Goal: Information Seeking & Learning: Check status

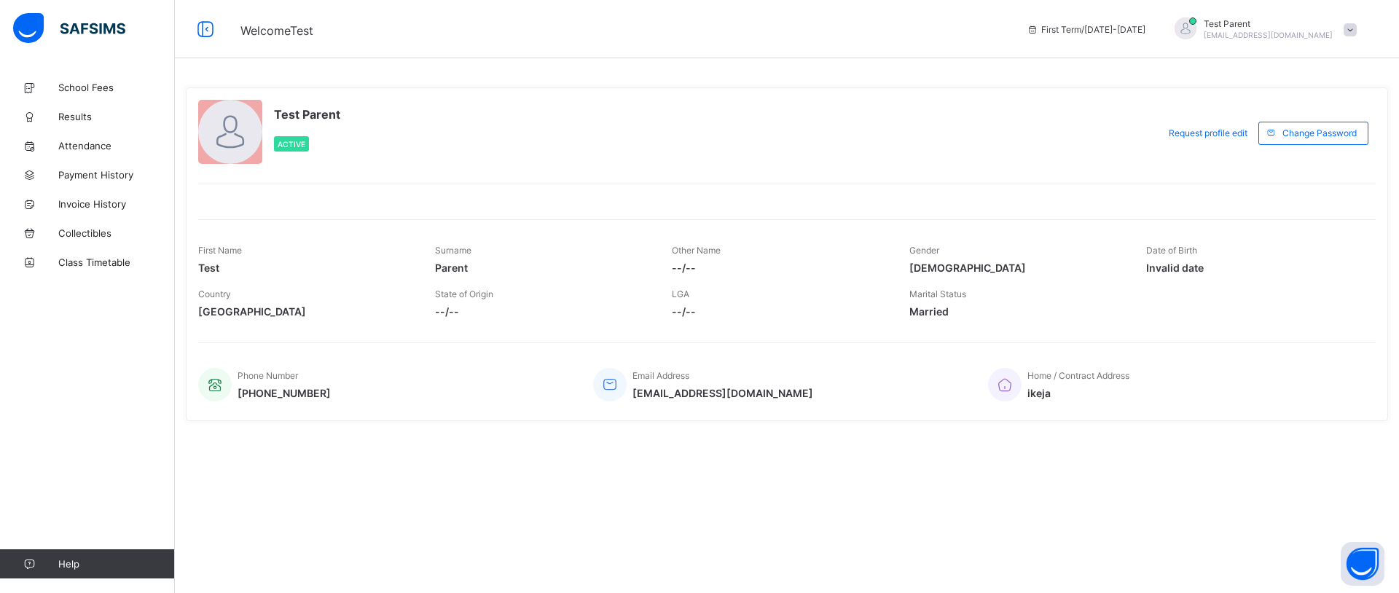
click at [1353, 31] on span at bounding box center [1349, 29] width 13 height 13
click at [1320, 140] on span "Logout" at bounding box center [1309, 143] width 96 height 17
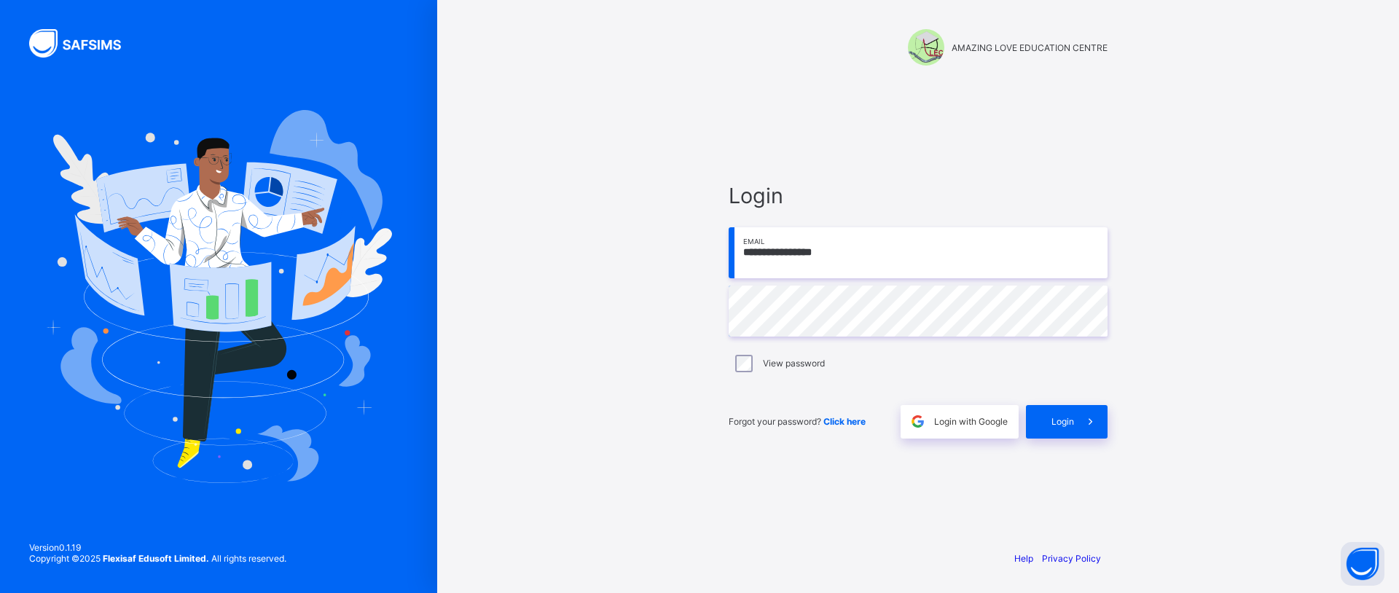
click at [926, 236] on input "**********" at bounding box center [917, 252] width 379 height 51
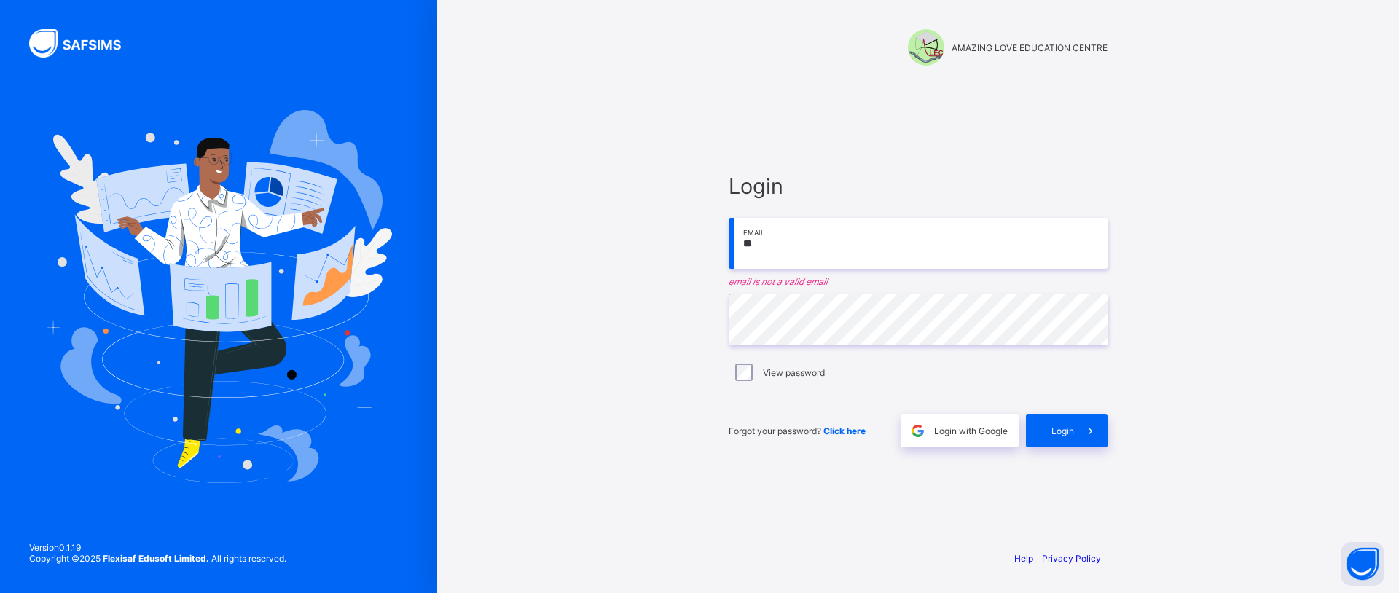
type input "*"
type input "**********"
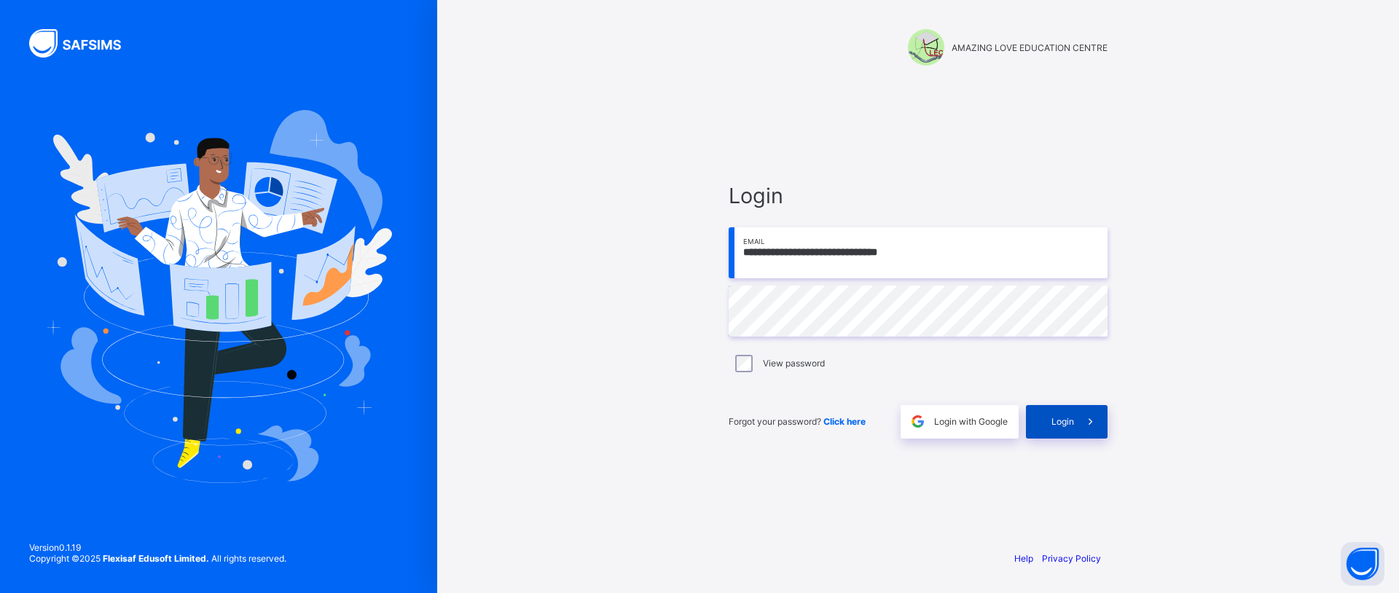
click at [1052, 420] on span "Login" at bounding box center [1062, 421] width 23 height 11
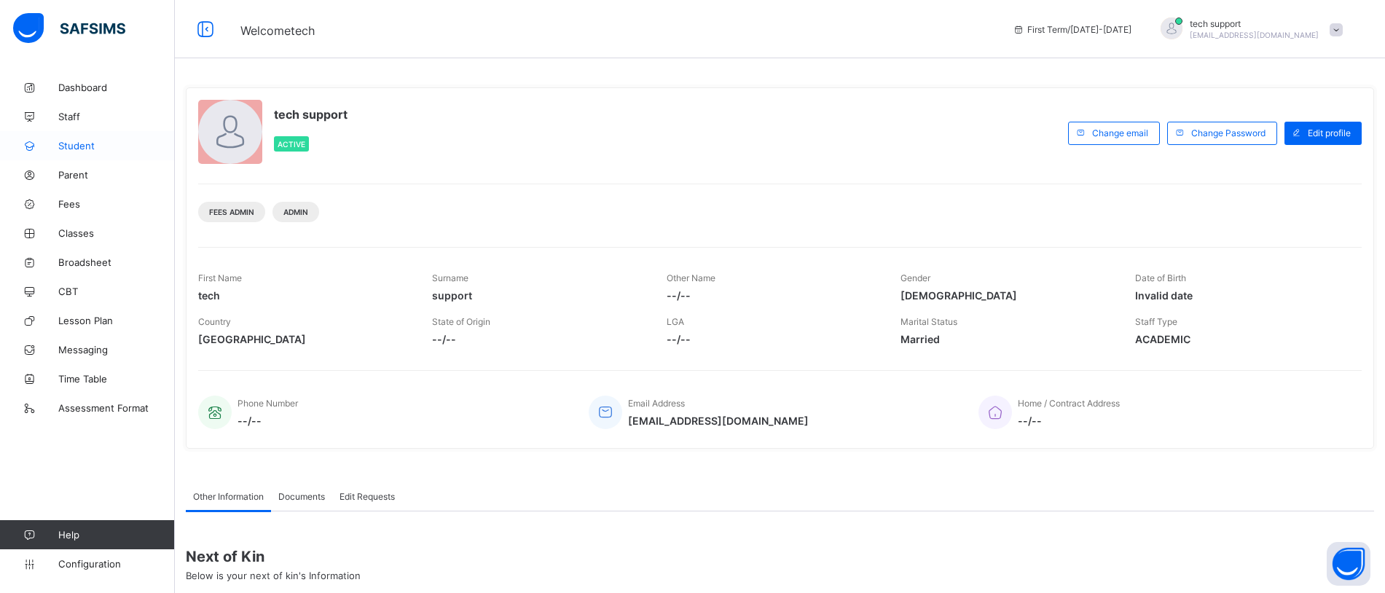
click at [79, 143] on span "Student" at bounding box center [116, 146] width 117 height 12
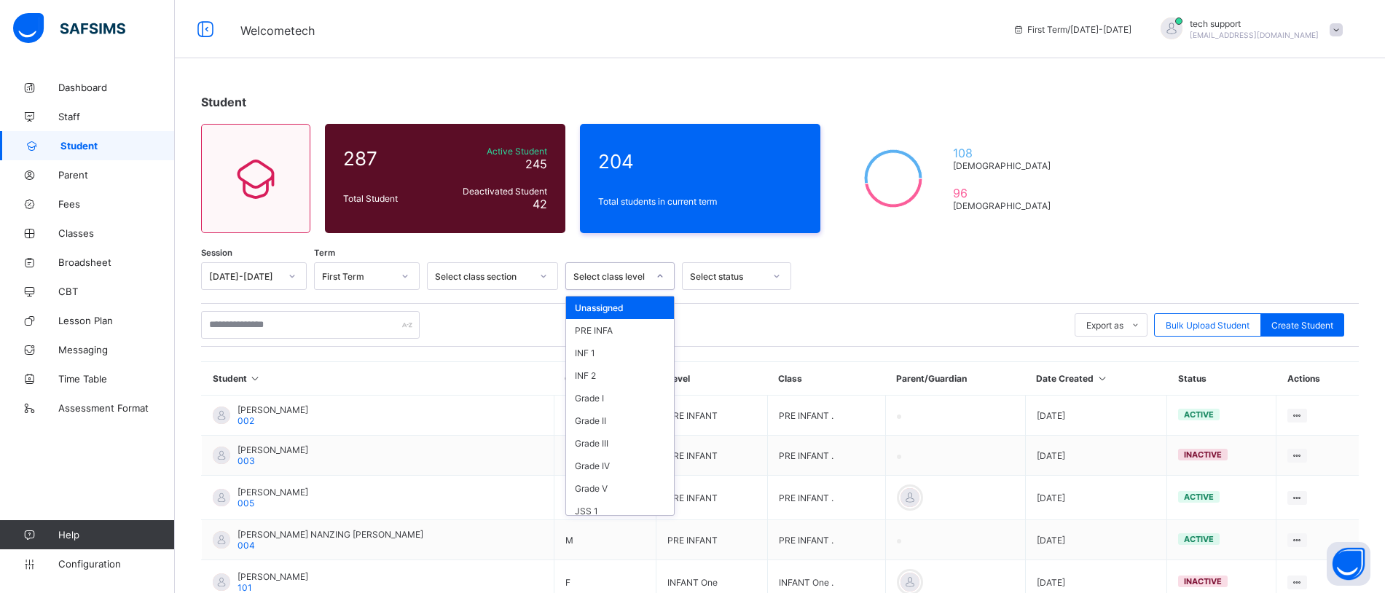
click at [634, 273] on div "Select class level" at bounding box center [610, 276] width 74 height 11
click at [612, 476] on div "SS 3" at bounding box center [620, 481] width 108 height 23
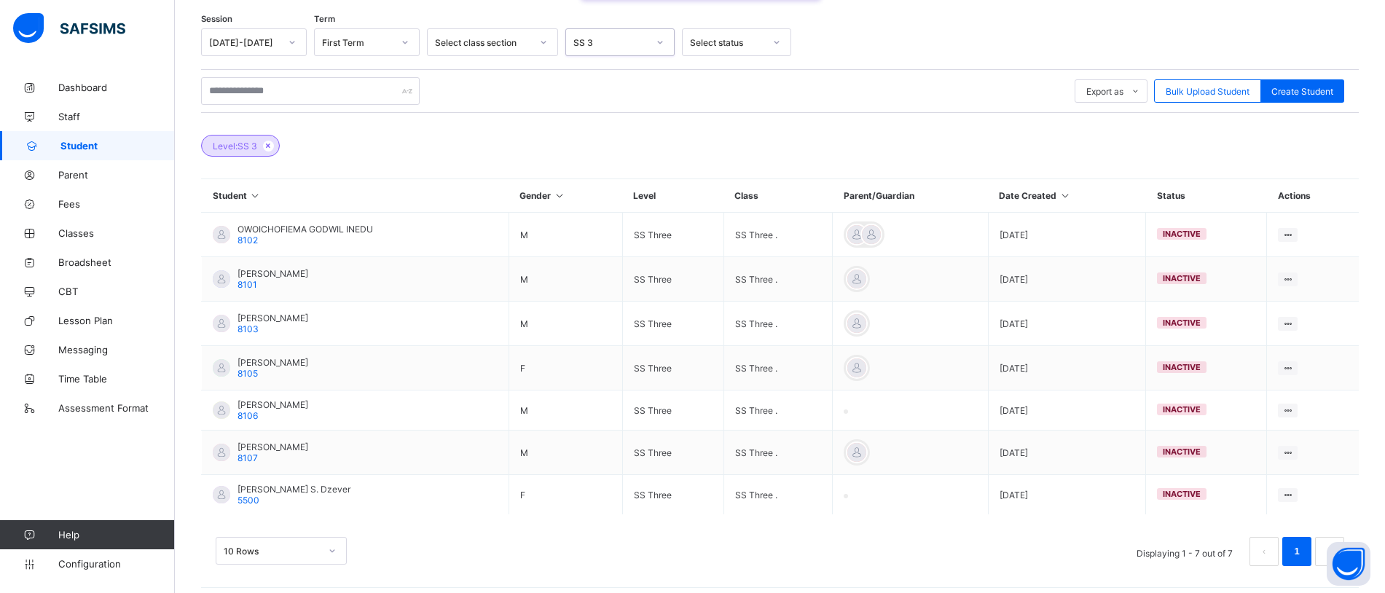
scroll to position [243, 0]
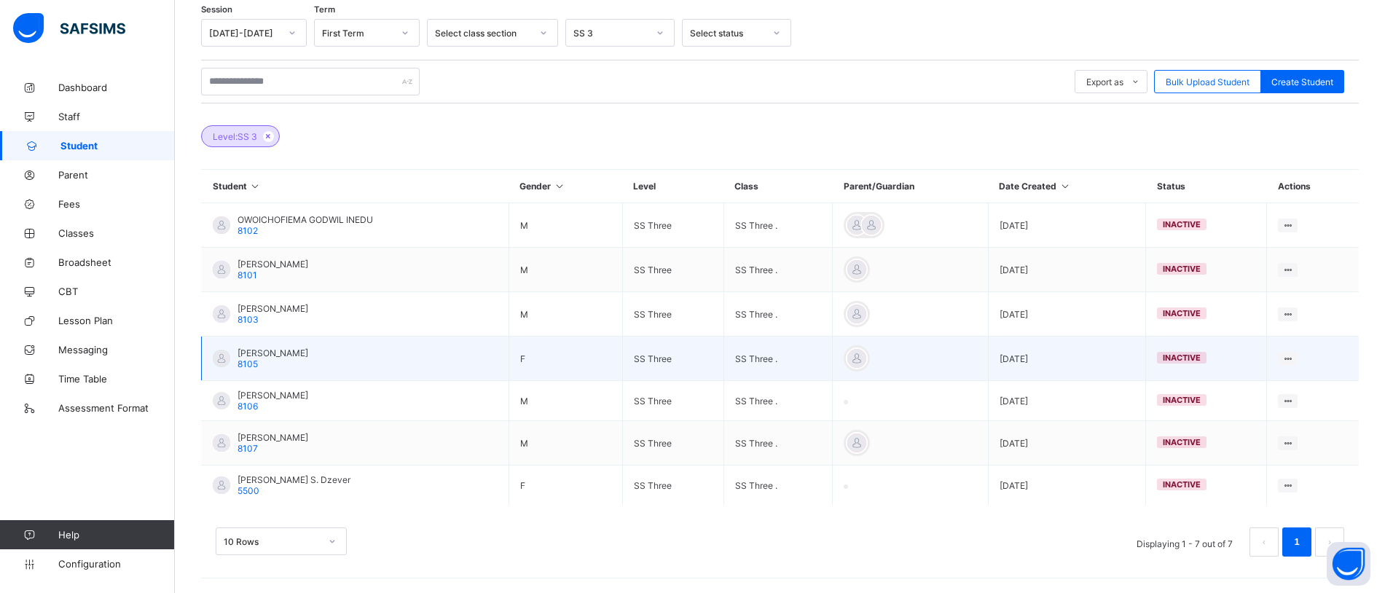
click at [276, 350] on span "[PERSON_NAME]" at bounding box center [272, 352] width 71 height 11
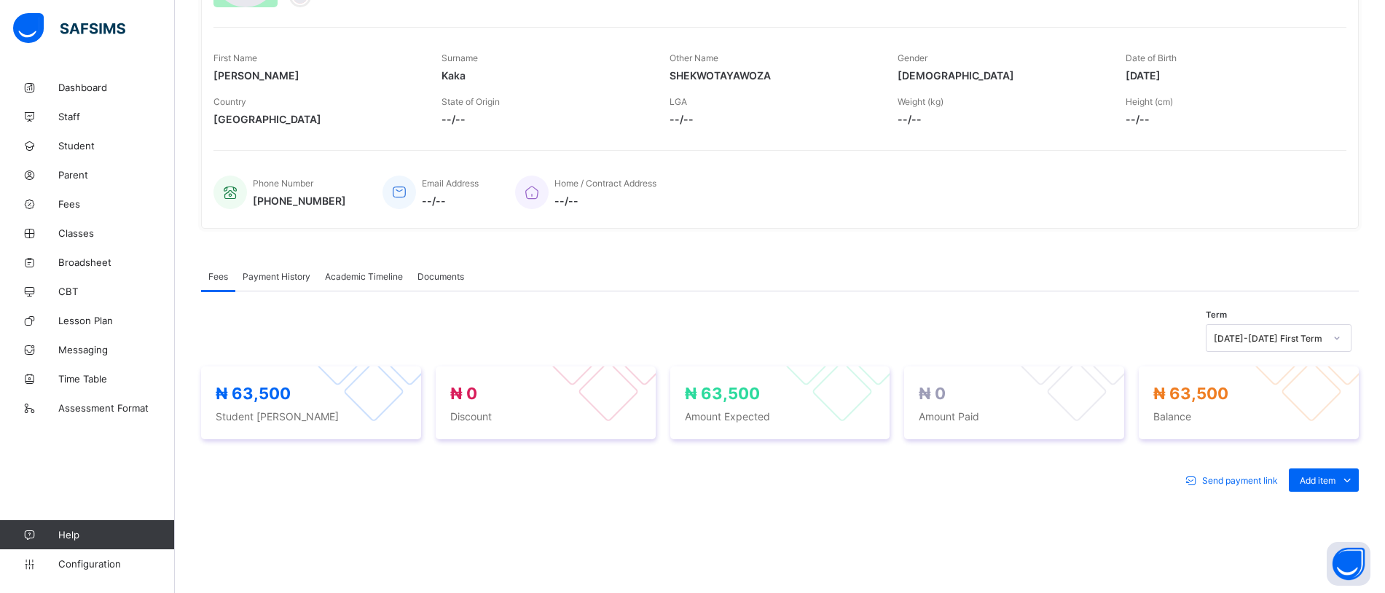
scroll to position [243, 0]
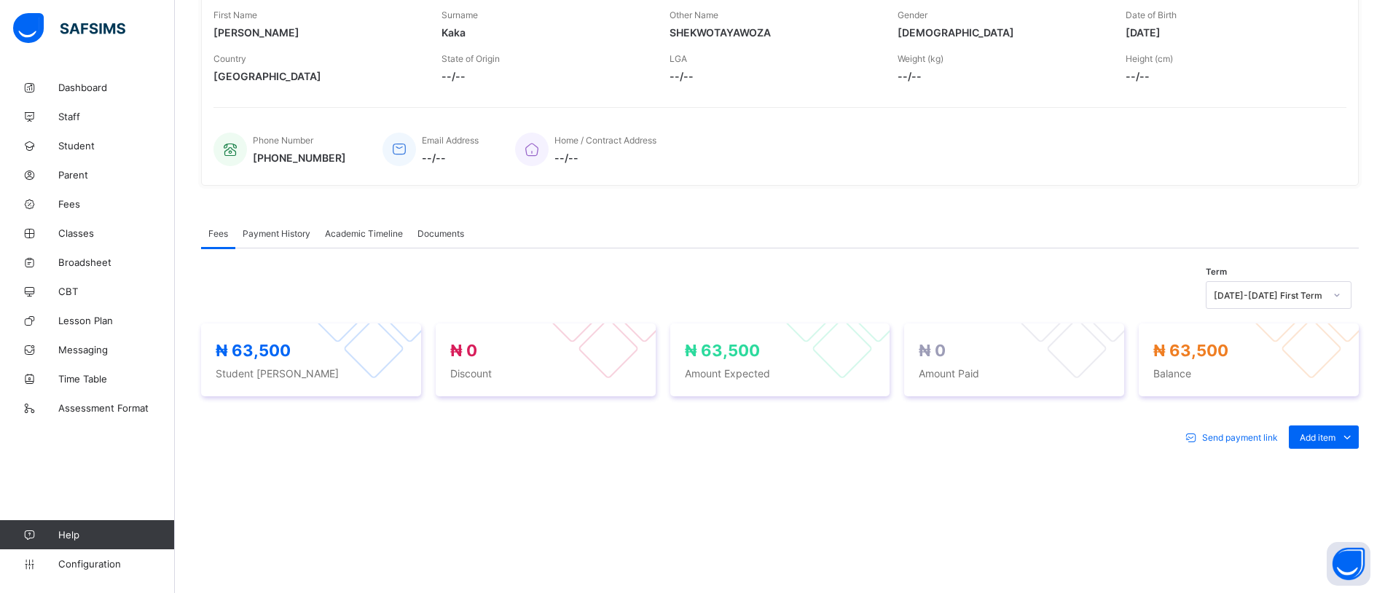
click at [339, 230] on span "Academic Timeline" at bounding box center [364, 233] width 78 height 11
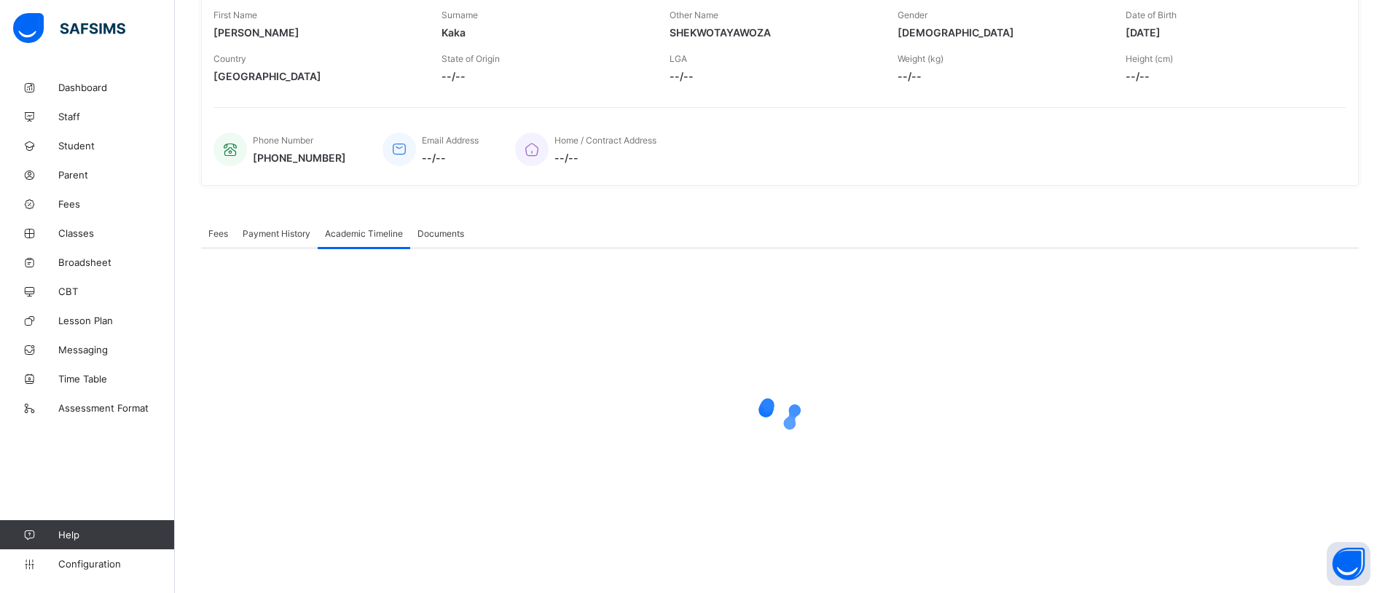
scroll to position [245, 0]
click at [749, 237] on div "Fees Payment History Academic Timeline Documents" at bounding box center [780, 232] width 1158 height 30
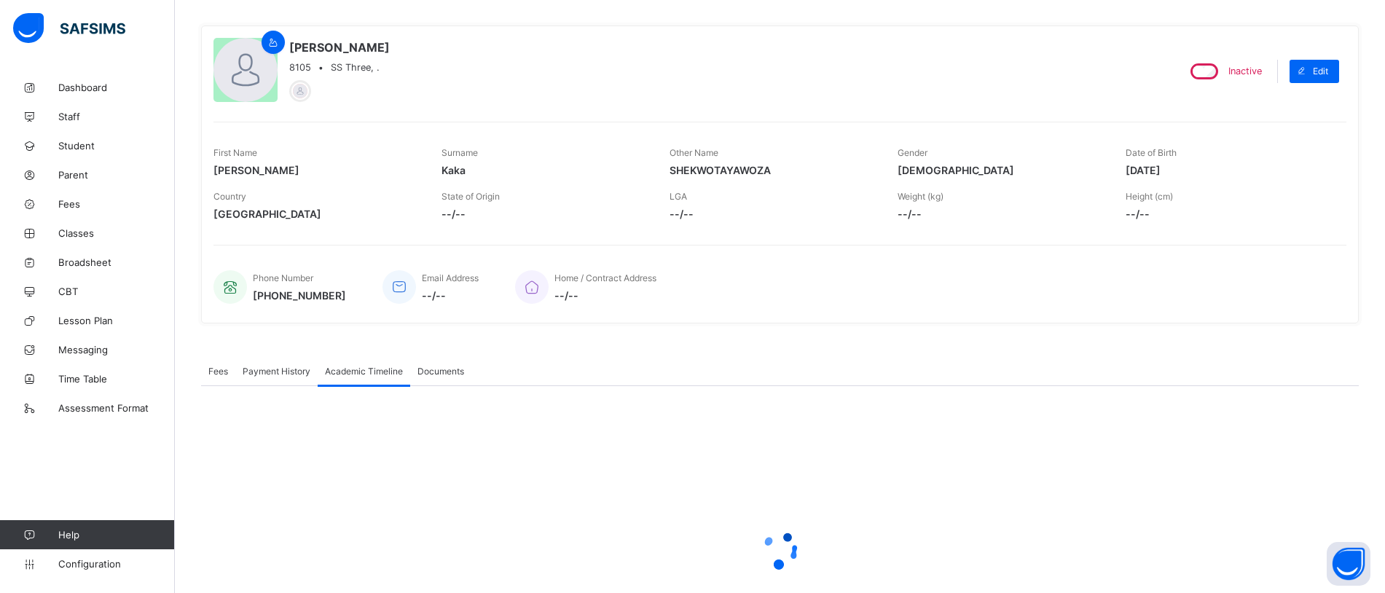
scroll to position [111, 0]
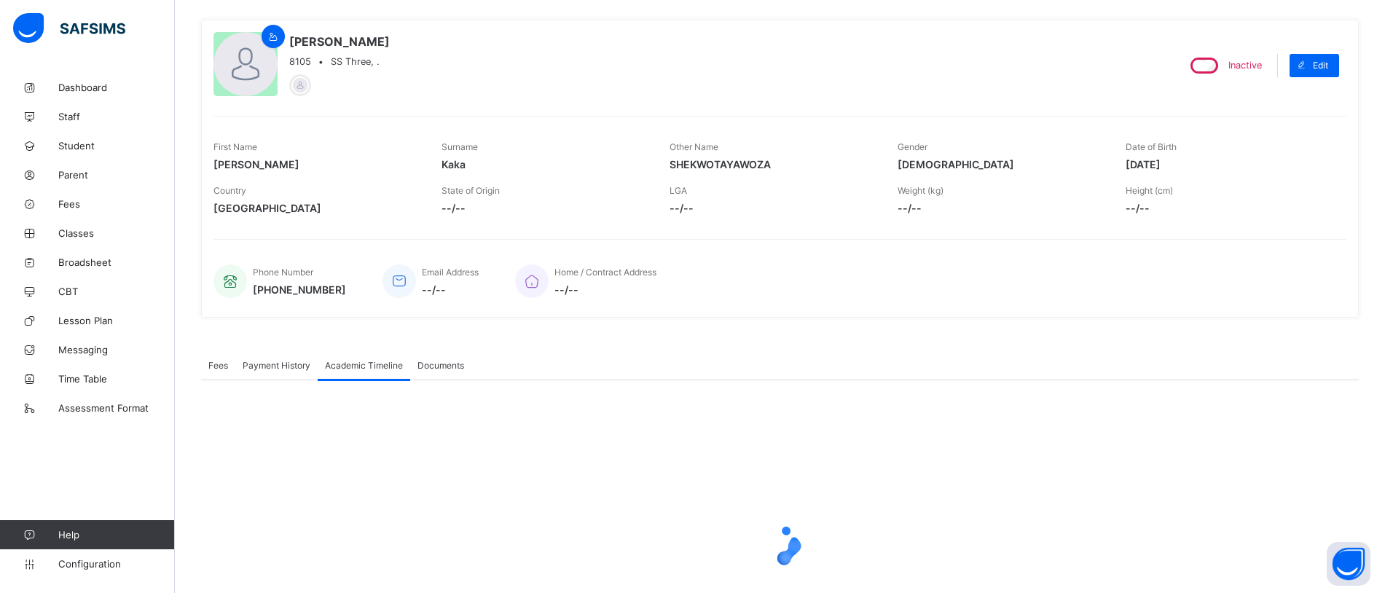
click at [275, 374] on div "Payment History" at bounding box center [276, 364] width 82 height 29
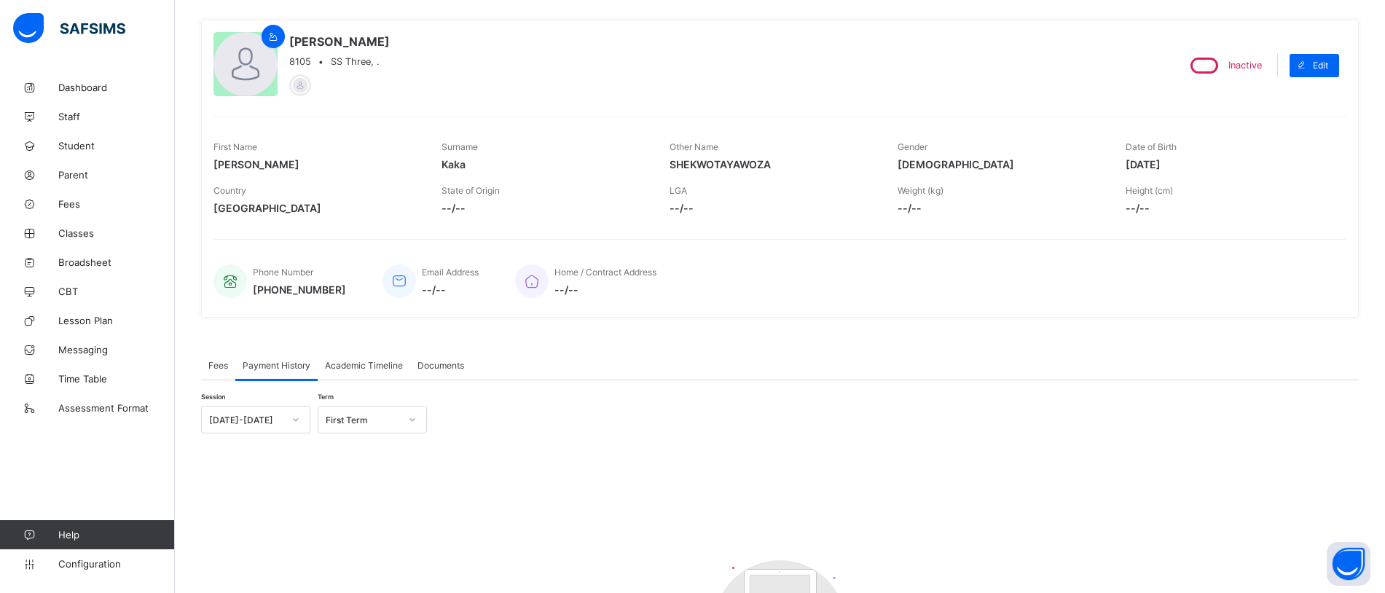
click at [380, 371] on div "Academic Timeline" at bounding box center [364, 364] width 93 height 29
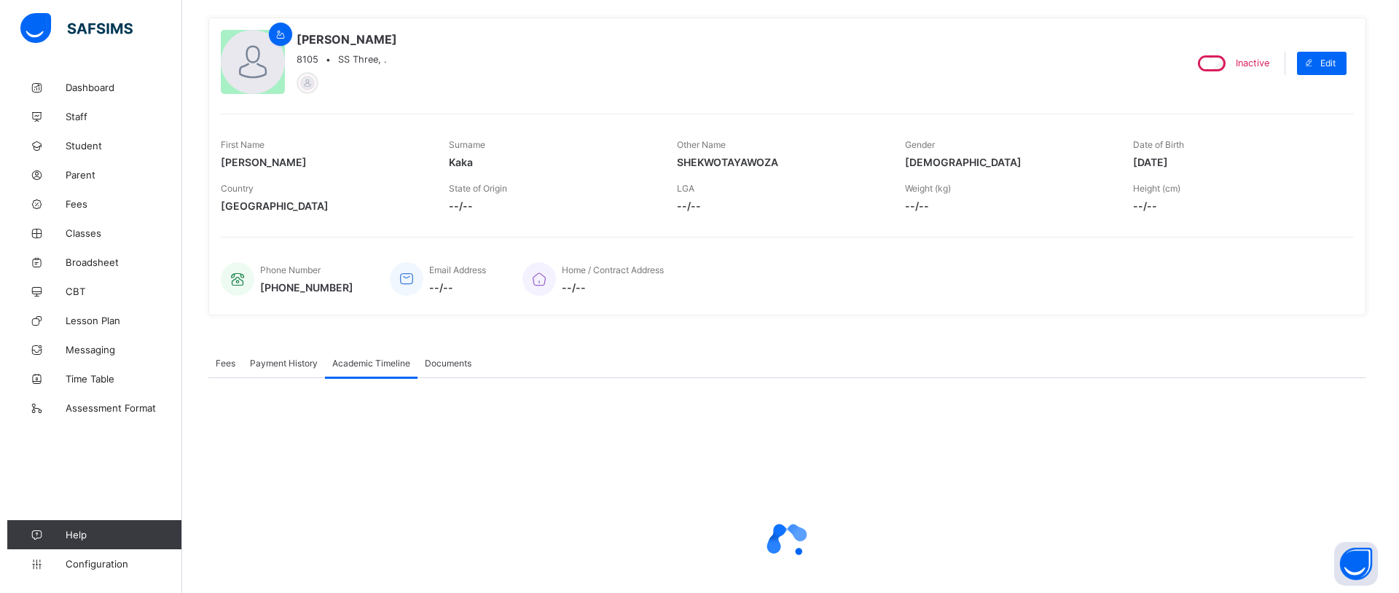
scroll to position [0, 0]
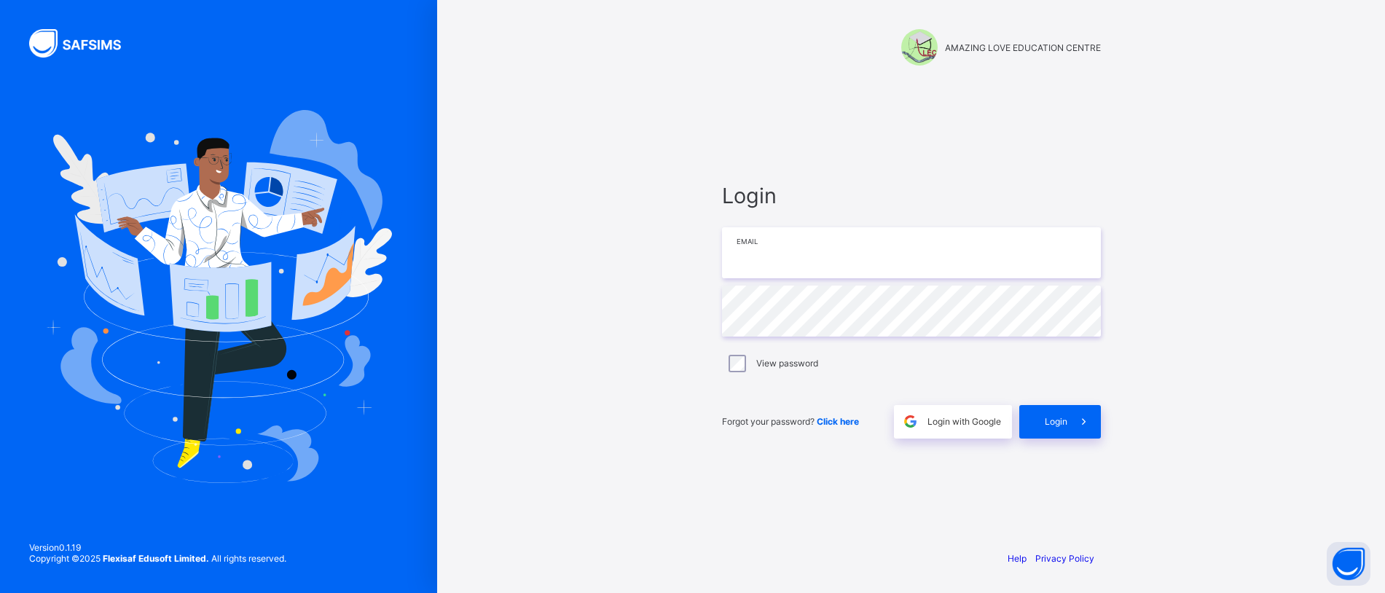
type input "**********"
